Goal: Task Accomplishment & Management: Use online tool/utility

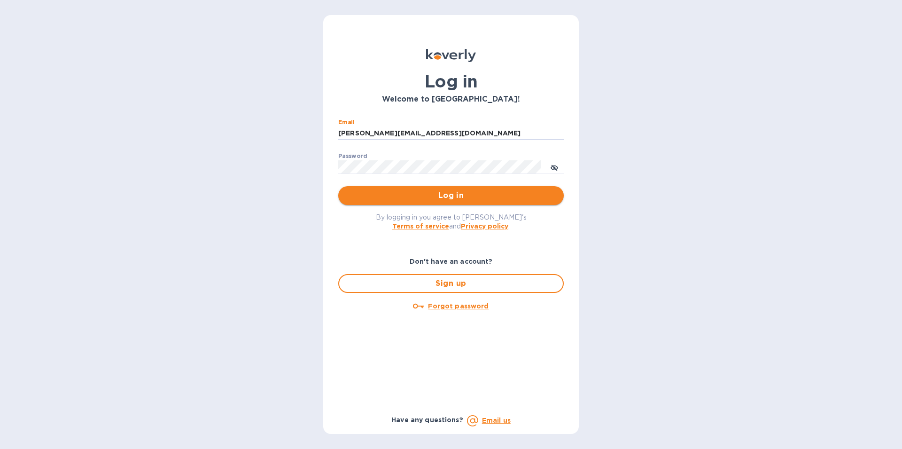
type input "[PERSON_NAME][EMAIL_ADDRESS][DOMAIN_NAME]"
click at [450, 201] on span "Log in" at bounding box center [451, 195] width 211 height 11
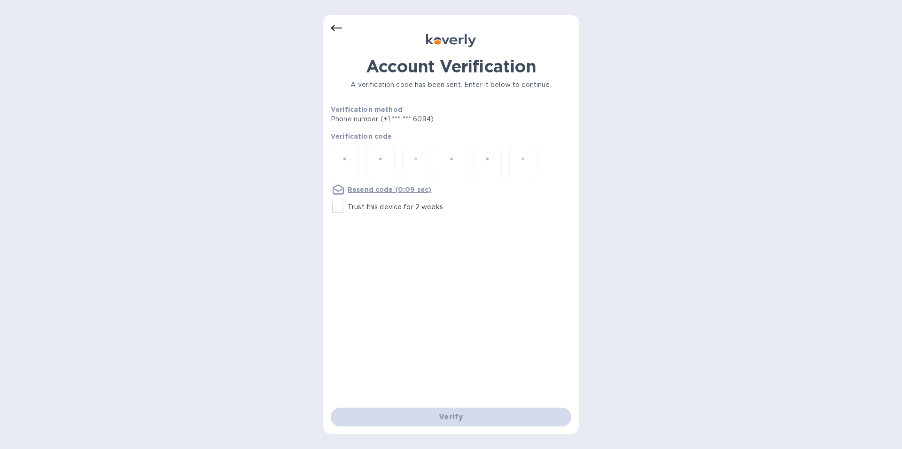
click at [340, 214] on input "Trust this device for 2 weeks" at bounding box center [338, 207] width 20 height 20
checkbox input "true"
click at [337, 161] on div at bounding box center [345, 161] width 28 height 33
type input "4"
type input "5"
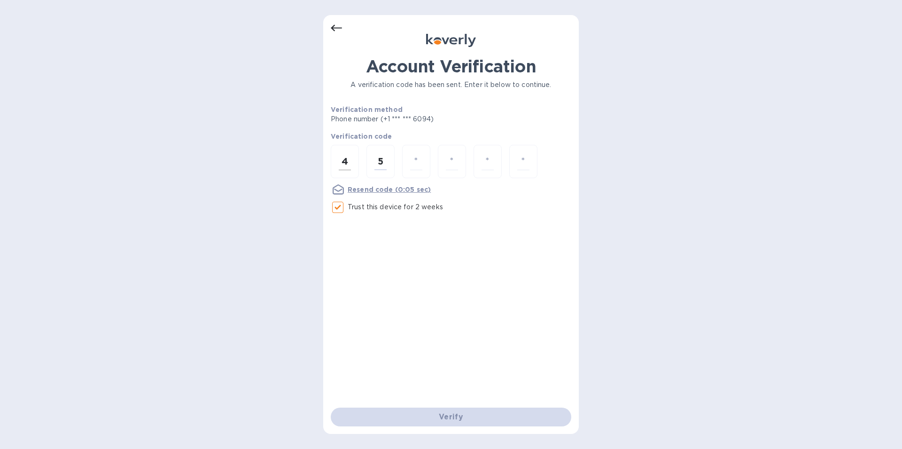
type input "5"
type input "6"
type input "8"
type input "2"
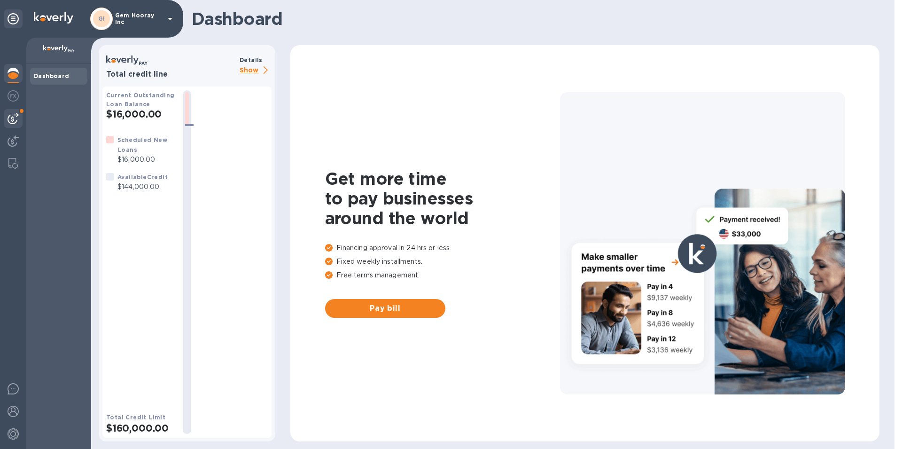
click at [16, 113] on img at bounding box center [13, 118] width 11 height 11
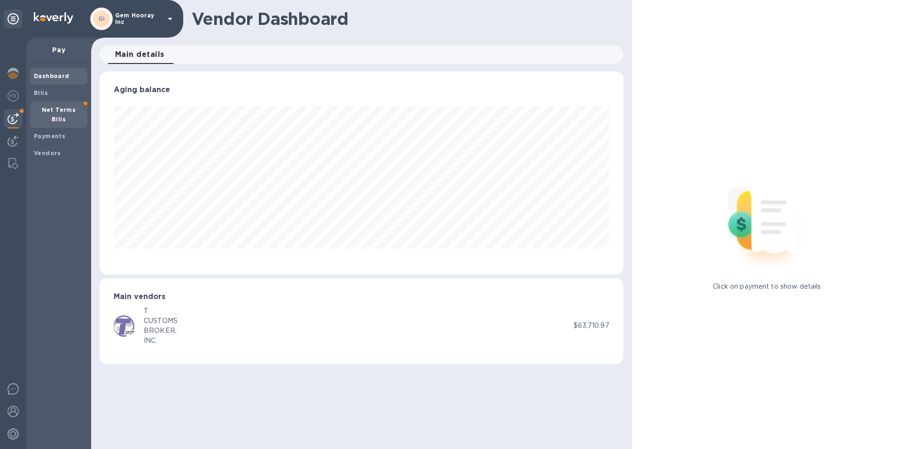
scroll to position [203, 524]
click at [52, 111] on b "Net Terms Bills" at bounding box center [59, 114] width 34 height 16
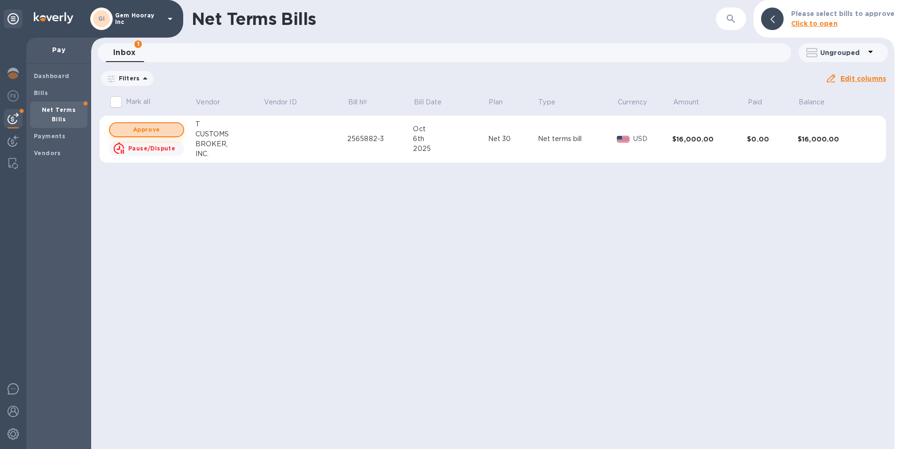
click at [151, 124] on span "Approve" at bounding box center [146, 129] width 58 height 11
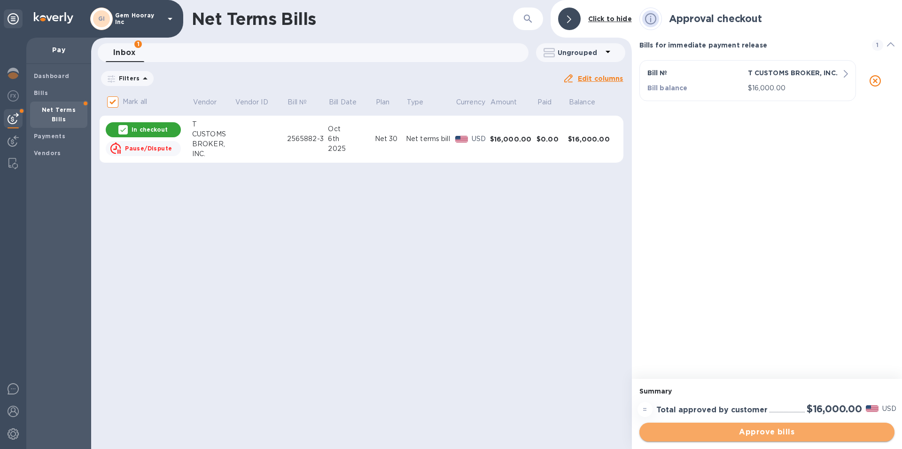
click at [748, 431] on span "Approve bills" at bounding box center [767, 431] width 240 height 11
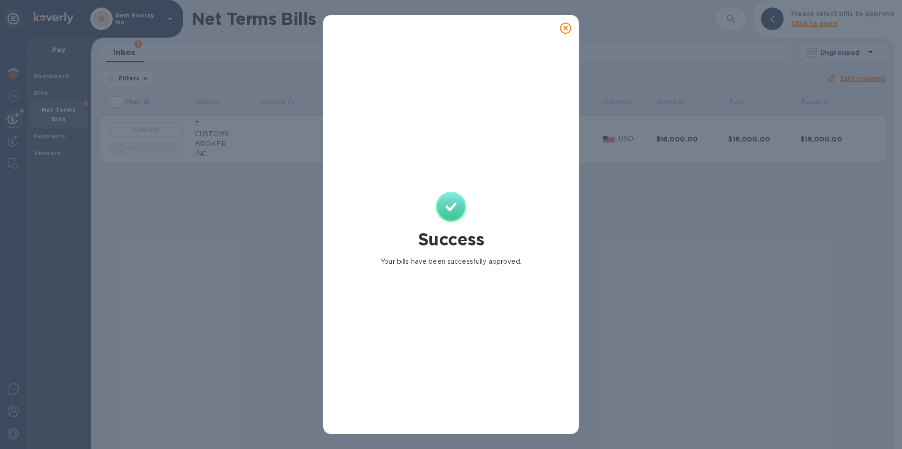
checkbox input "false"
click at [565, 27] on icon at bounding box center [565, 28] width 11 height 11
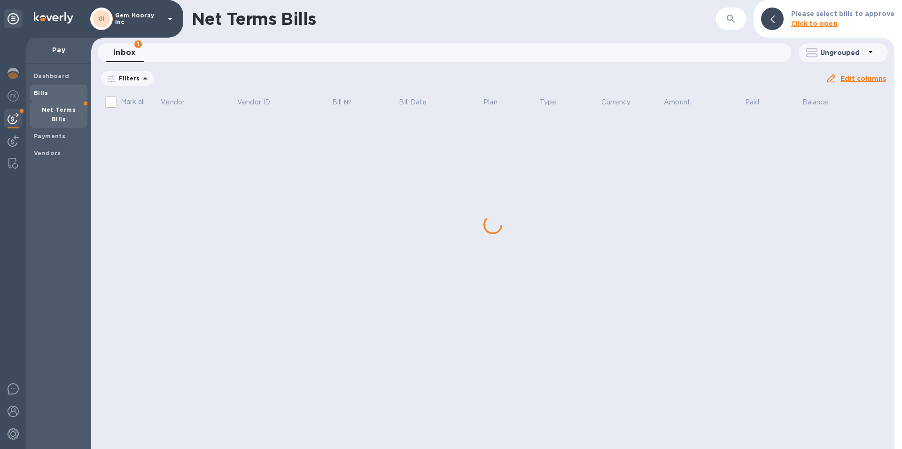
click at [64, 88] on span "Bills" at bounding box center [59, 92] width 50 height 9
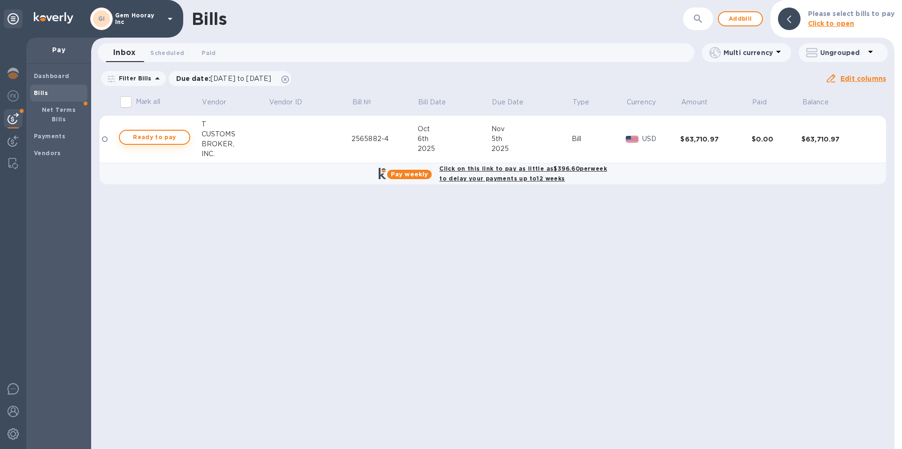
click at [166, 136] on span "Ready to pay" at bounding box center [154, 137] width 55 height 11
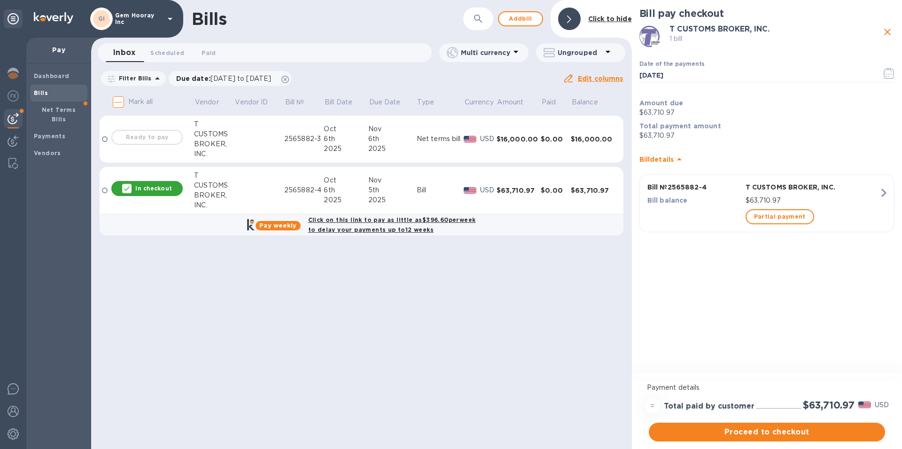
checkbox input "false"
click at [744, 430] on span "Proceed to checkout" at bounding box center [767, 431] width 221 height 11
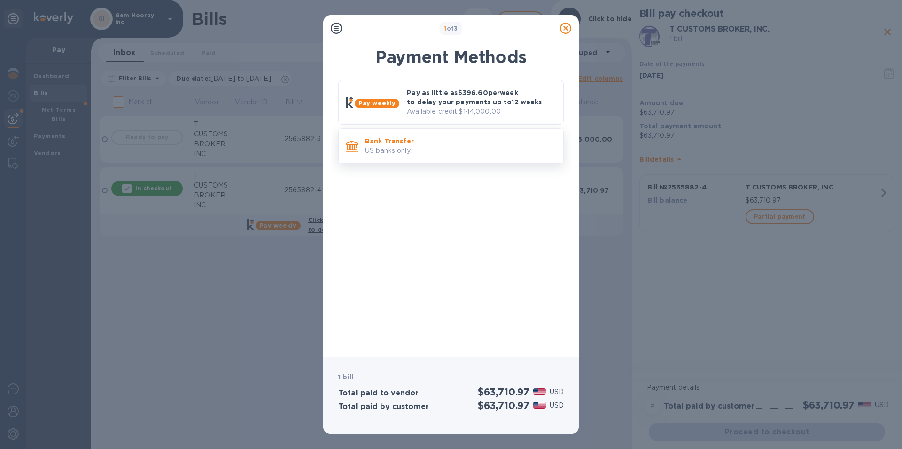
click at [466, 151] on p "US banks only." at bounding box center [460, 151] width 191 height 10
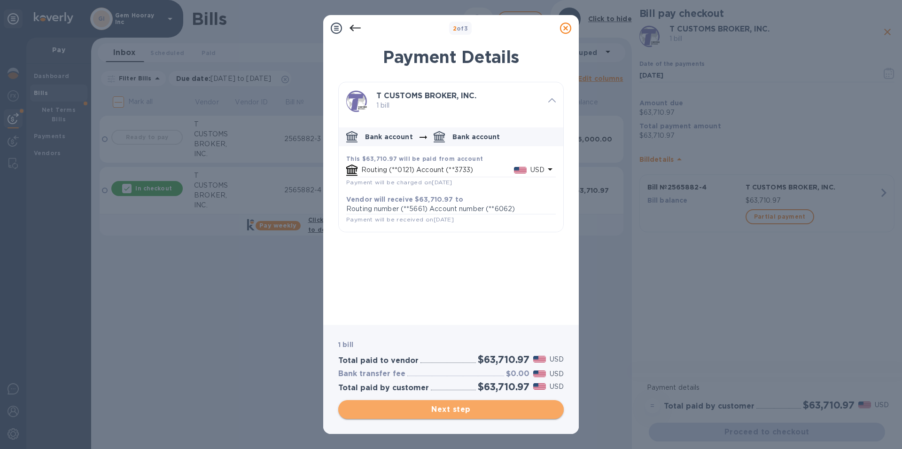
click at [487, 418] on button "Next step" at bounding box center [451, 409] width 226 height 19
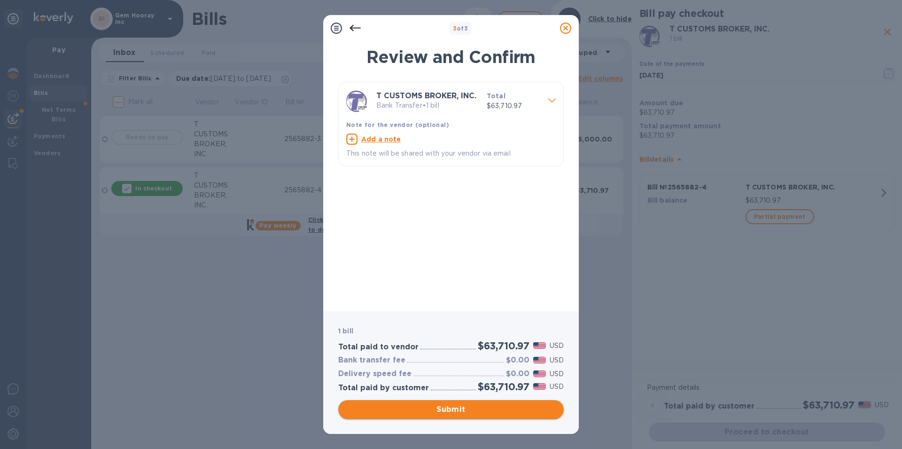
click at [480, 406] on span "Submit" at bounding box center [451, 409] width 211 height 11
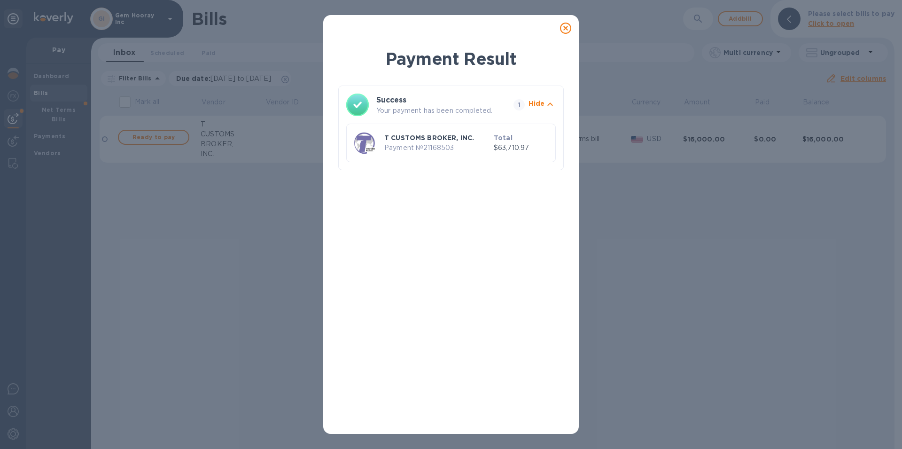
click at [564, 29] on icon at bounding box center [565, 28] width 11 height 11
